Goal: Navigation & Orientation: Find specific page/section

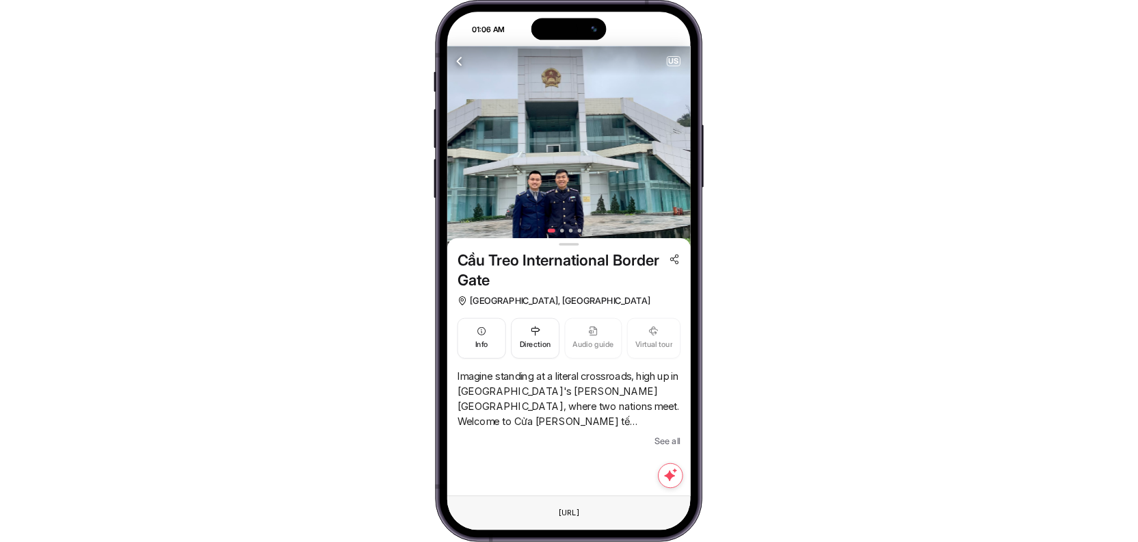
click at [568, 190] on img at bounding box center [569, 148] width 244 height 202
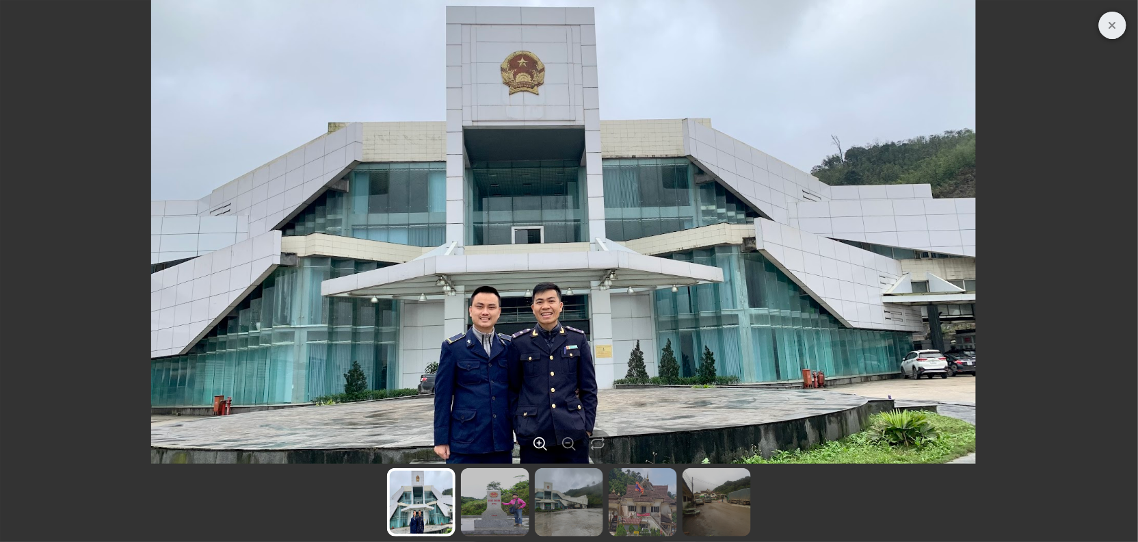
click at [491, 492] on img at bounding box center [495, 502] width 68 height 68
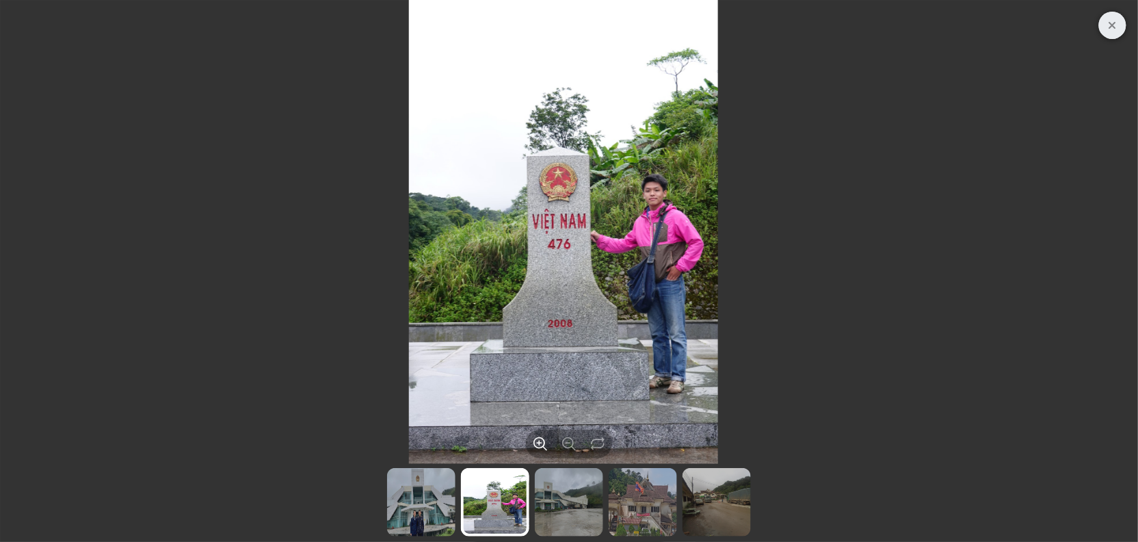
click at [609, 517] on img at bounding box center [643, 502] width 68 height 68
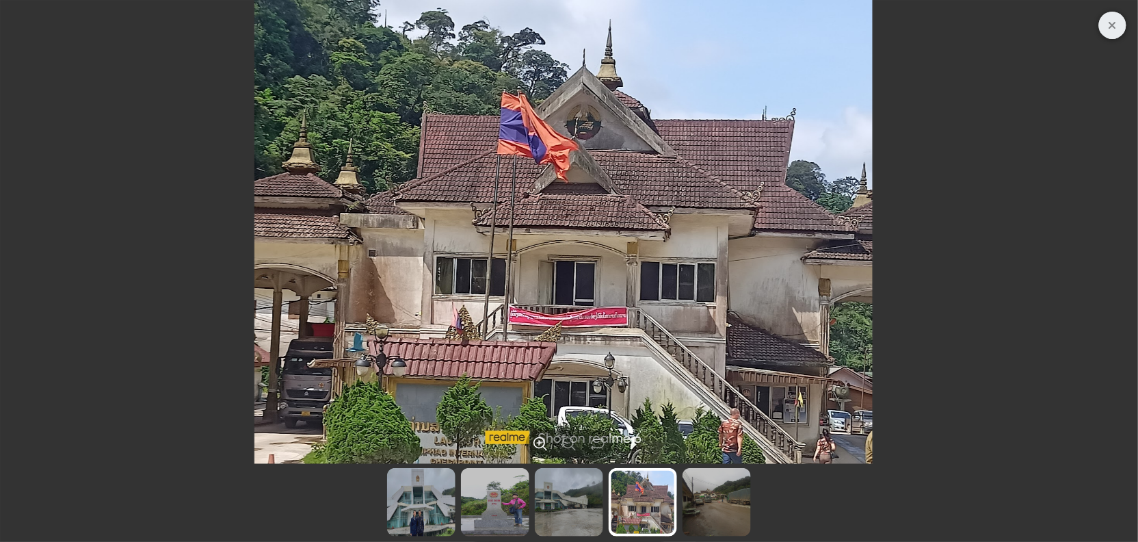
click at [691, 510] on img at bounding box center [717, 502] width 68 height 68
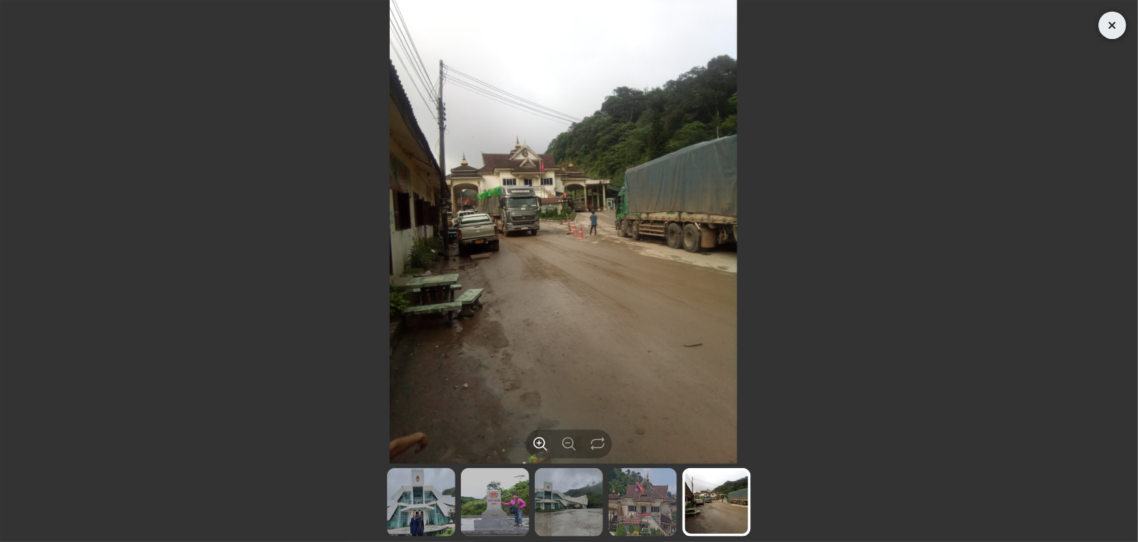
click at [1099, 31] on span "Close" at bounding box center [1112, 25] width 27 height 27
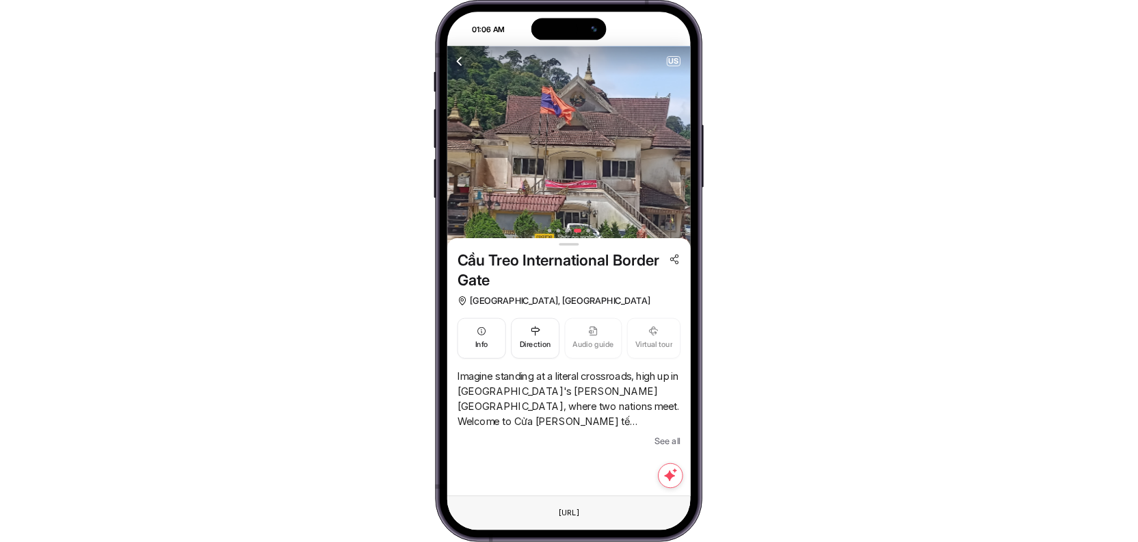
click at [669, 434] on span "See all" at bounding box center [668, 441] width 26 height 15
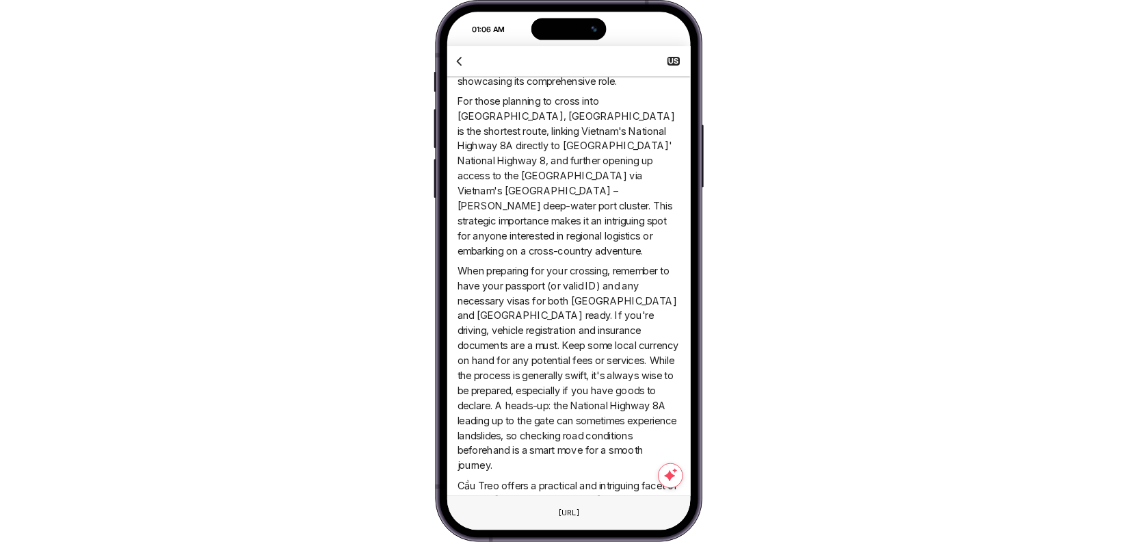
scroll to position [1029, 0]
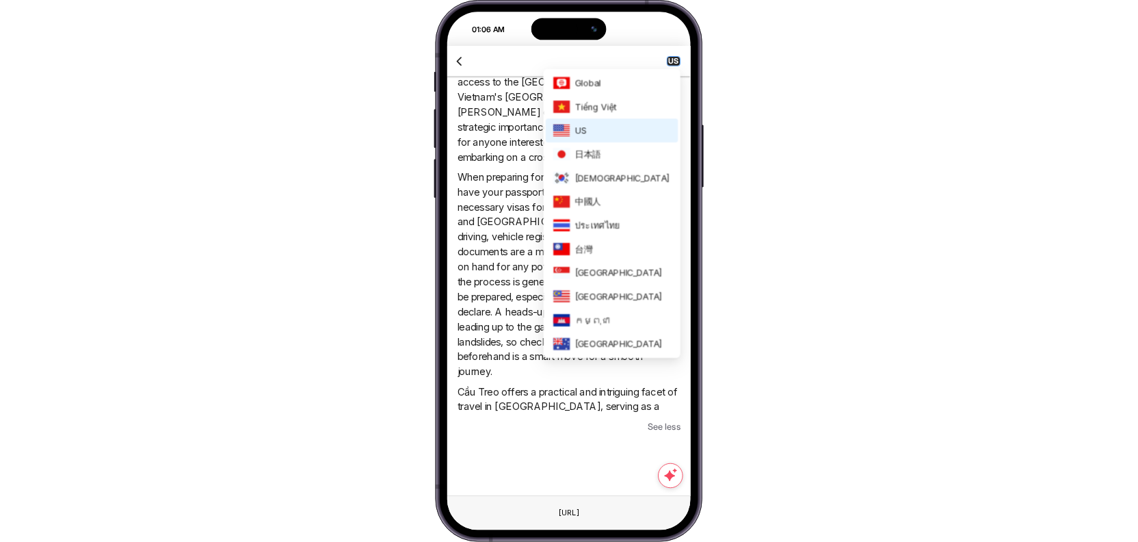
click at [674, 62] on span "US" at bounding box center [674, 61] width 12 height 9
click at [639, 114] on li "Tiếng Việt" at bounding box center [613, 107] width 132 height 24
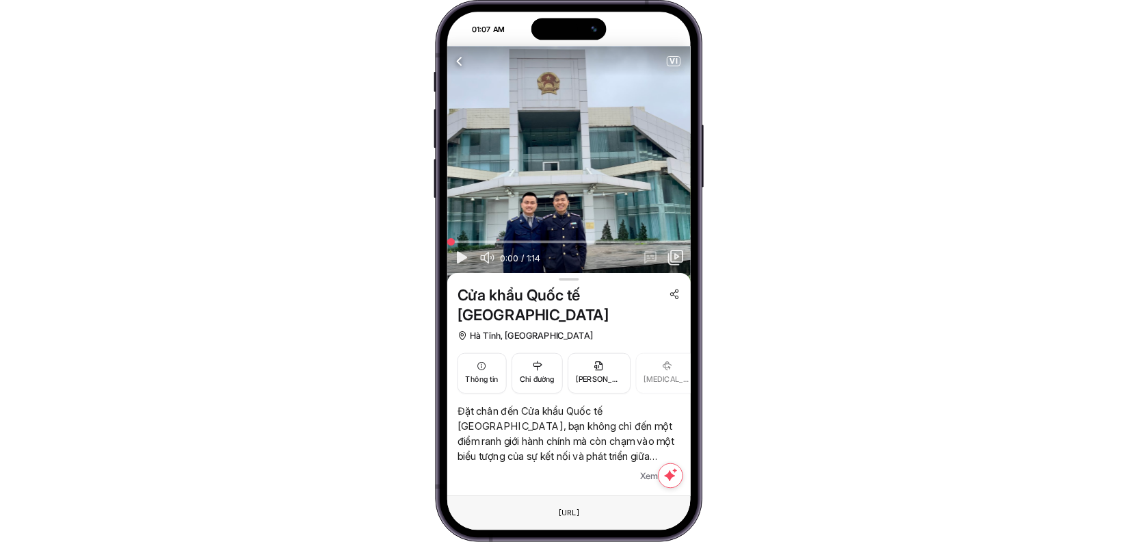
click at [655, 469] on span "Xem thêm" at bounding box center [660, 476] width 40 height 15
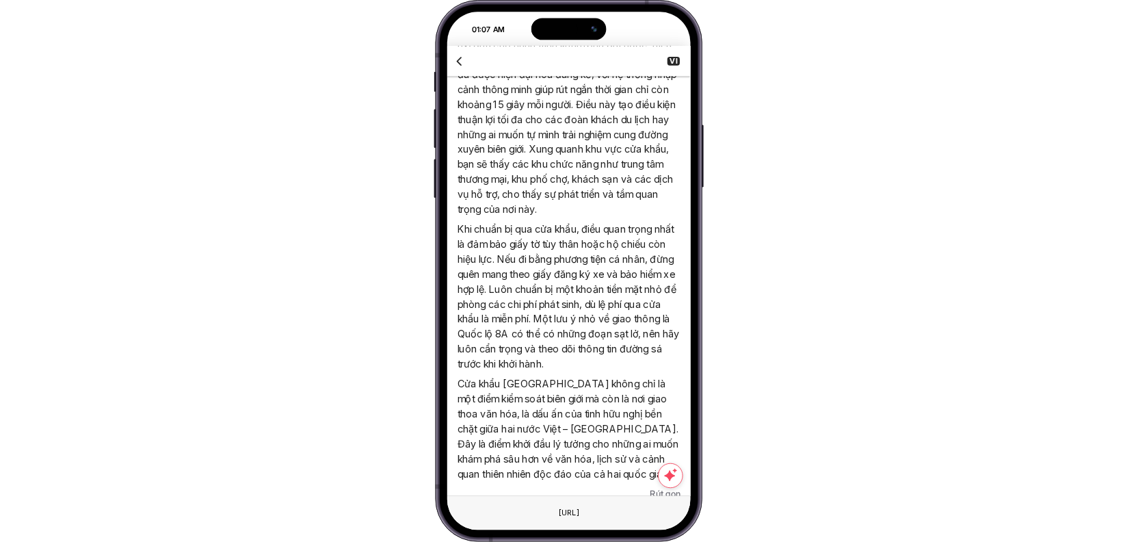
scroll to position [974, 0]
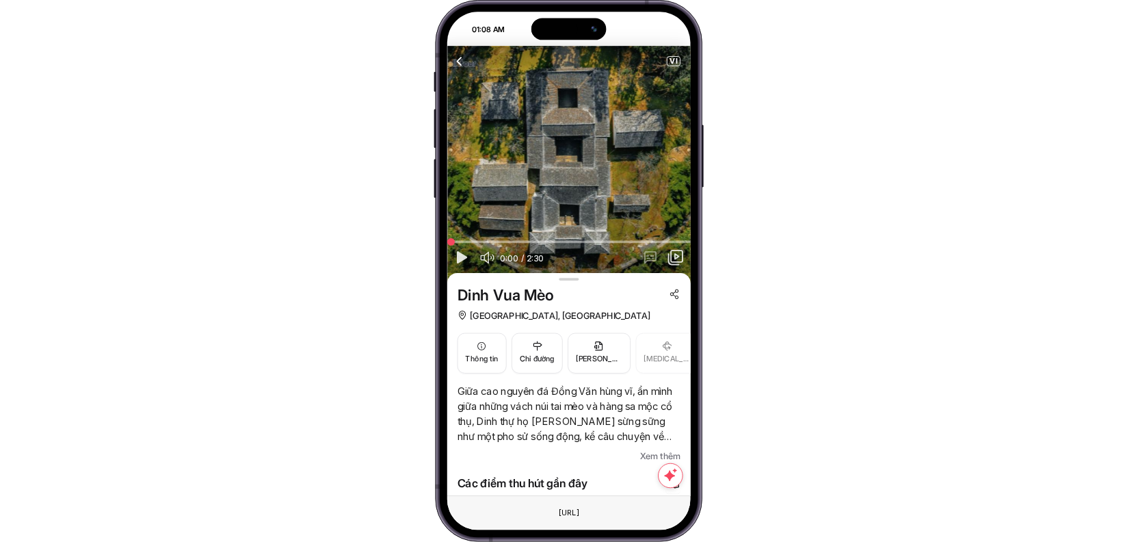
click at [654, 452] on span "Xem thêm" at bounding box center [660, 456] width 40 height 15
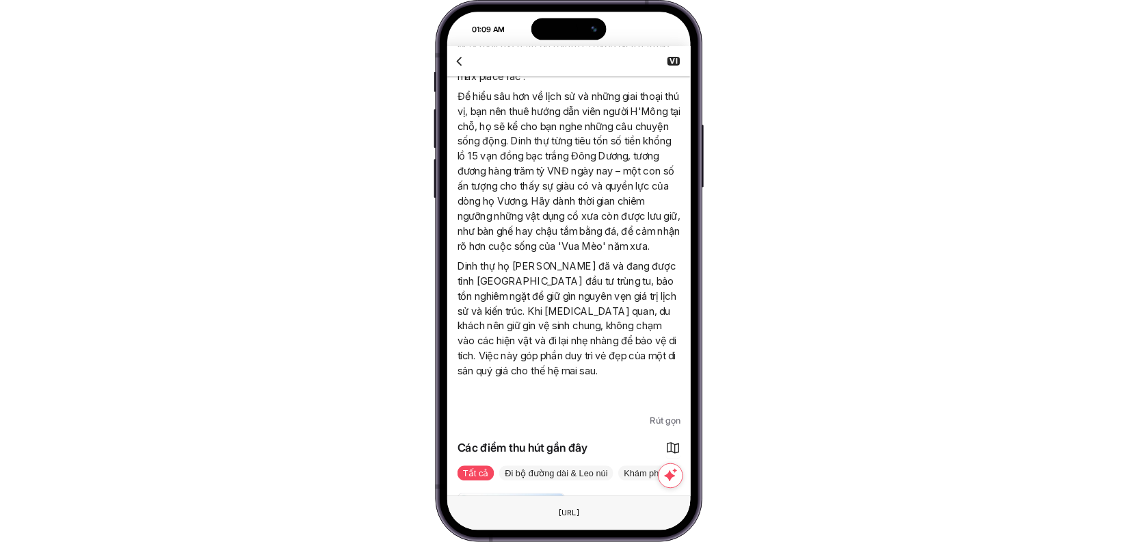
scroll to position [1286, 0]
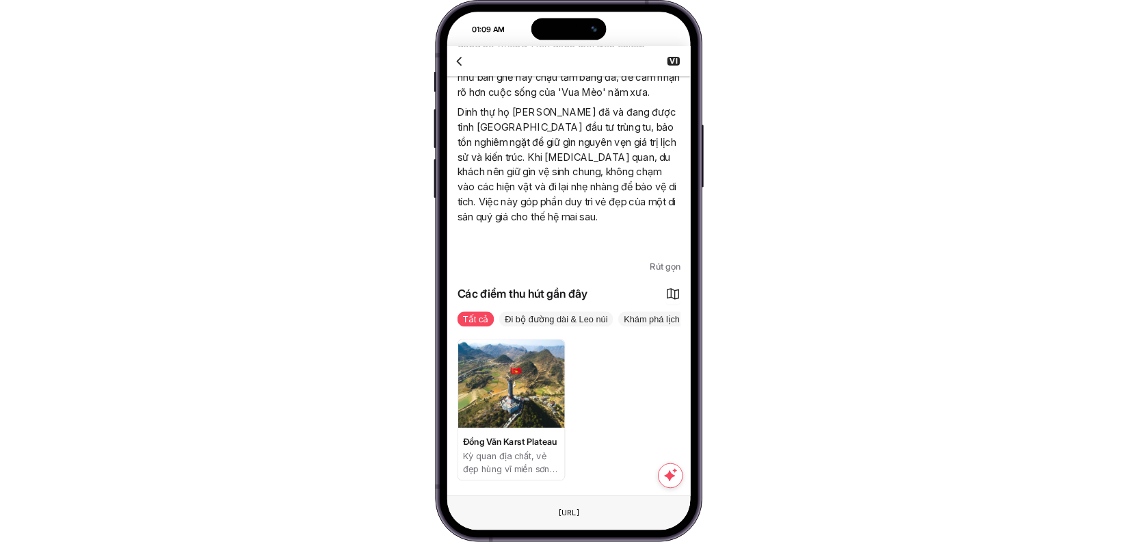
click at [672, 66] on div "VI" at bounding box center [569, 62] width 244 height 30
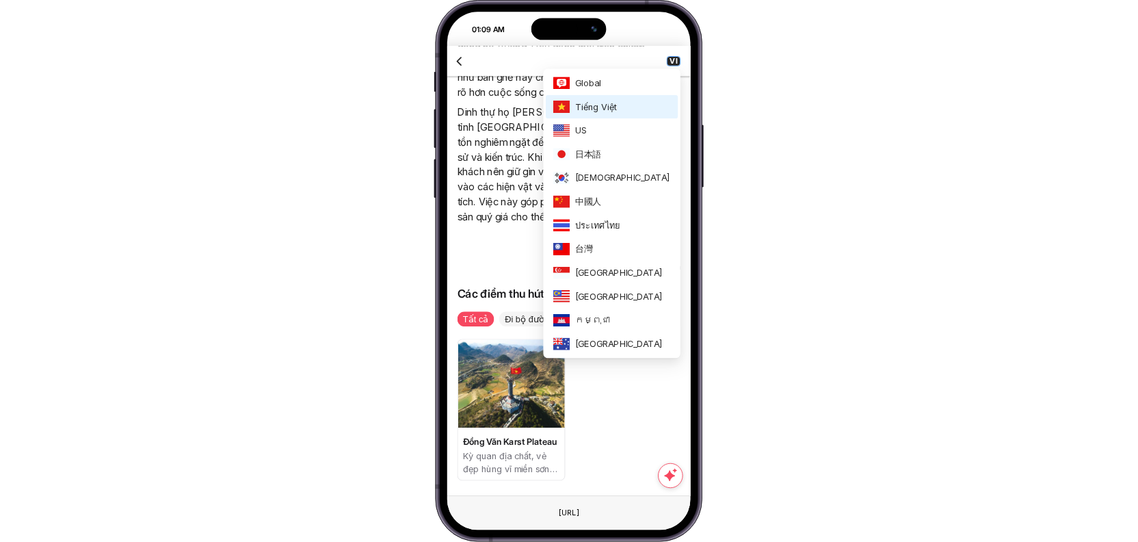
click at [672, 66] on span "VI" at bounding box center [674, 61] width 12 height 9
click at [623, 85] on li "Global" at bounding box center [613, 83] width 132 height 24
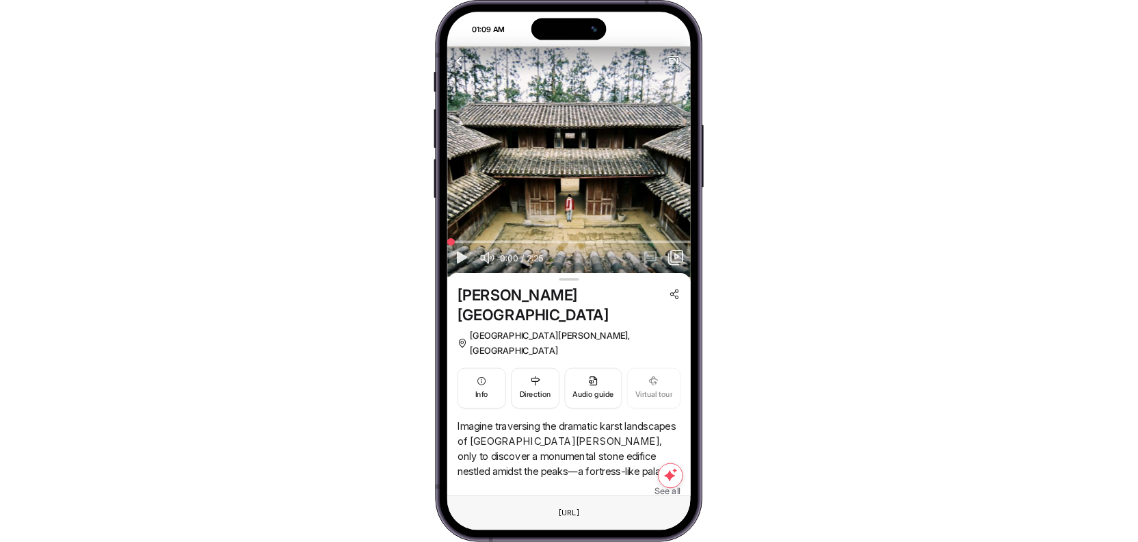
click at [669, 484] on span "See all" at bounding box center [668, 491] width 26 height 15
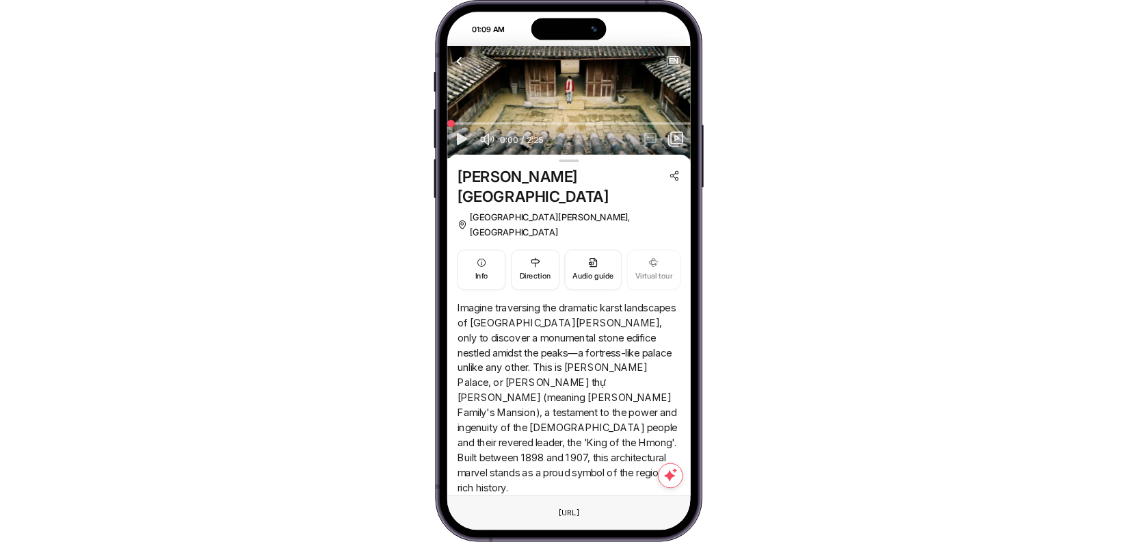
scroll to position [131, 0]
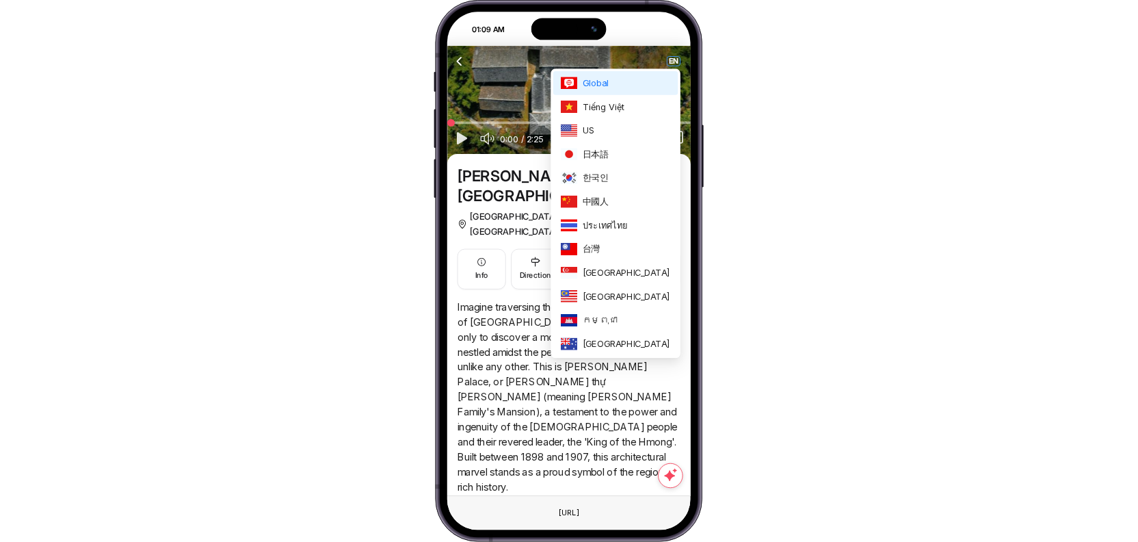
click at [677, 64] on span "EN" at bounding box center [674, 61] width 12 height 9
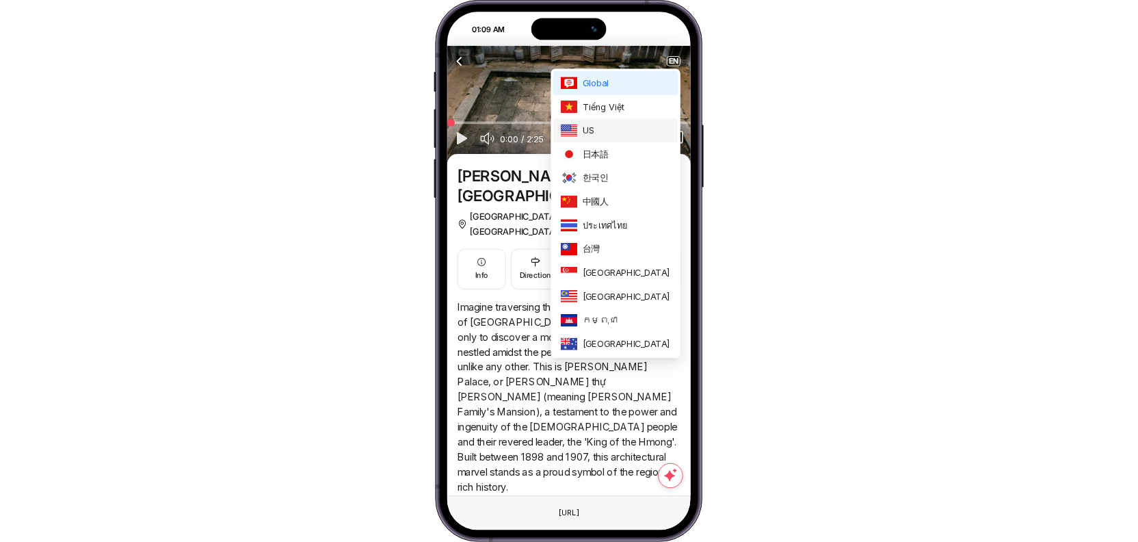
click at [647, 128] on span "US" at bounding box center [627, 131] width 88 height 14
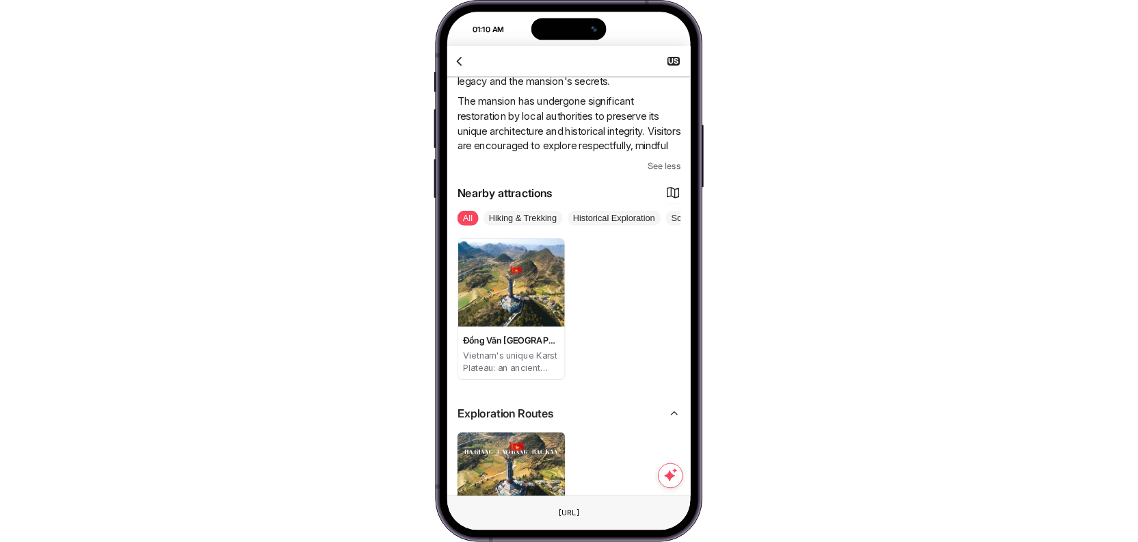
scroll to position [1461, 0]
